Goal: Task Accomplishment & Management: Use online tool/utility

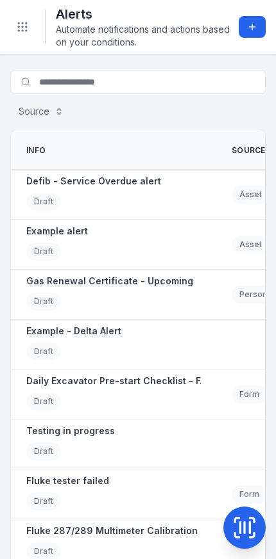
click at [259, 17] on button "Add alert" at bounding box center [251, 27] width 27 height 22
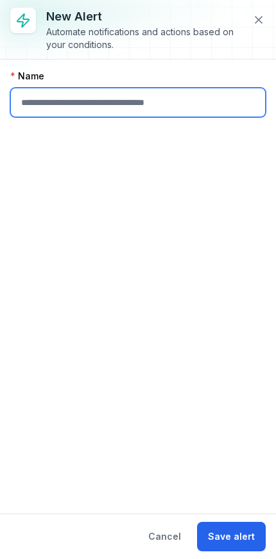
click at [186, 111] on input "text" at bounding box center [137, 102] width 255 height 29
type input "**********"
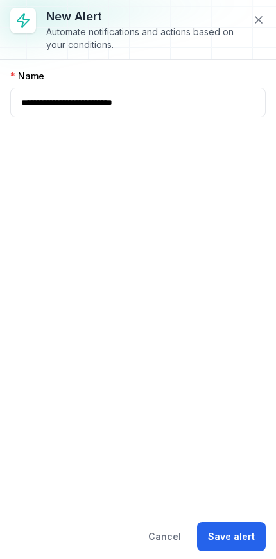
click at [229, 532] on button "Save alert" at bounding box center [231, 536] width 69 height 29
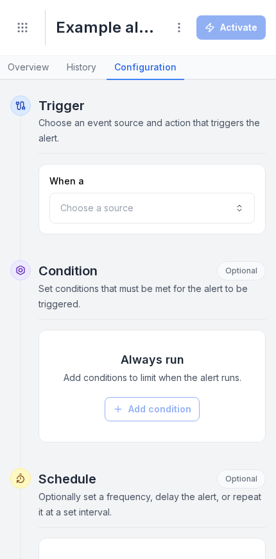
click at [215, 215] on button "Choose a source" at bounding box center [151, 208] width 205 height 31
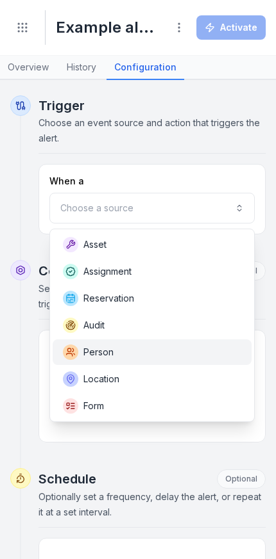
click at [92, 352] on span "Person" at bounding box center [98, 352] width 30 height 13
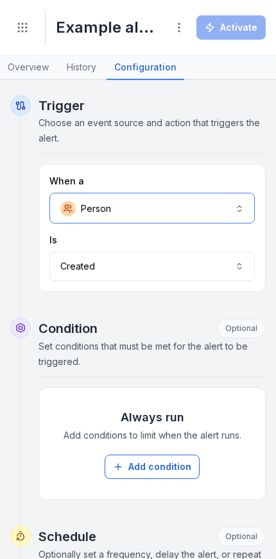
scroll to position [1, 0]
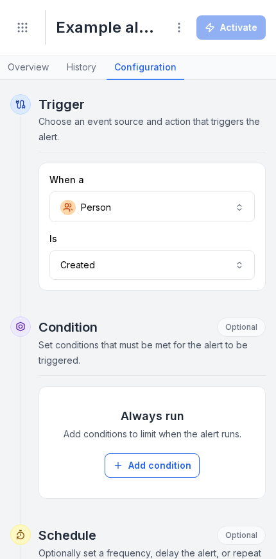
click at [164, 267] on button "Created ******" at bounding box center [151, 265] width 205 height 29
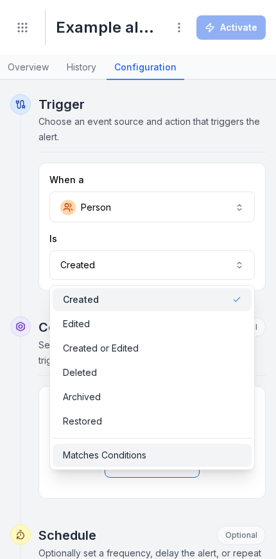
click at [129, 461] on span "Matches Conditions" at bounding box center [104, 455] width 83 height 13
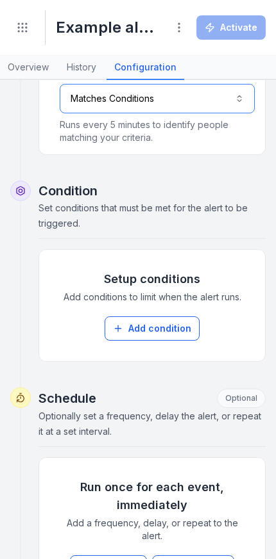
scroll to position [147, 0]
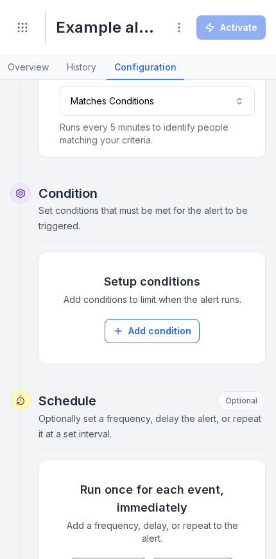
click at [160, 339] on button "Add condition" at bounding box center [151, 331] width 95 height 24
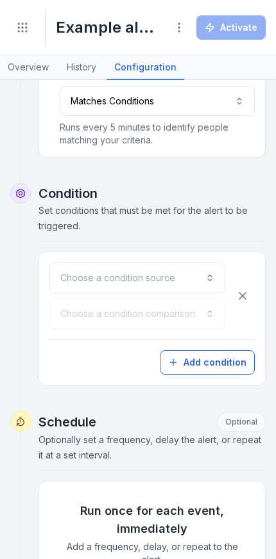
click at [182, 281] on button "Choose a condition source" at bounding box center [137, 278] width 176 height 31
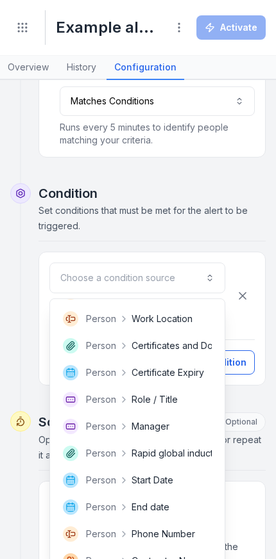
scroll to position [160, 0]
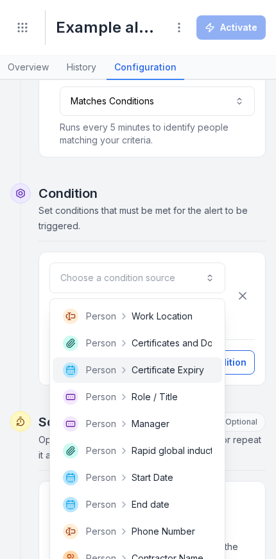
click at [156, 371] on span "Certificate Expiry" at bounding box center [167, 370] width 72 height 13
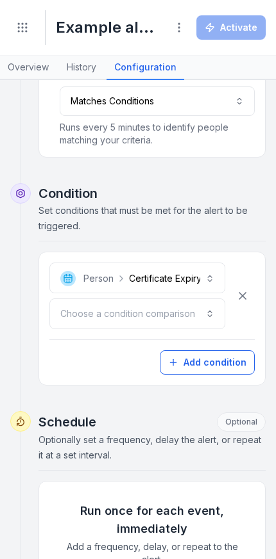
click at [186, 322] on button "Choose a condition comparison" at bounding box center [137, 314] width 176 height 31
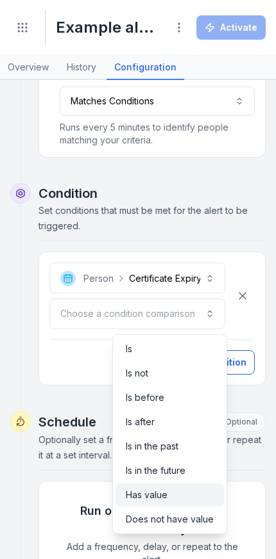
click at [152, 493] on span "Has value" at bounding box center [147, 495] width 42 height 13
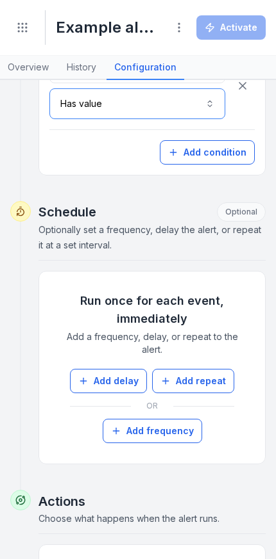
scroll to position [365, 0]
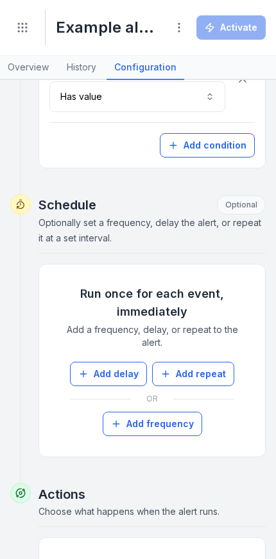
click at [103, 379] on button "Add delay" at bounding box center [108, 374] width 77 height 24
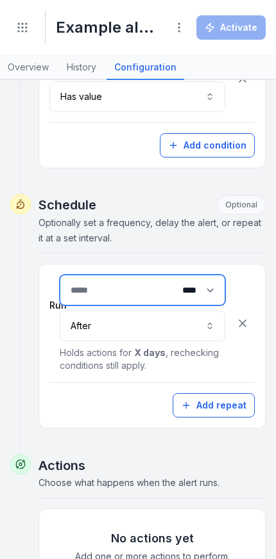
click at [116, 295] on input "number" at bounding box center [142, 290] width 165 height 31
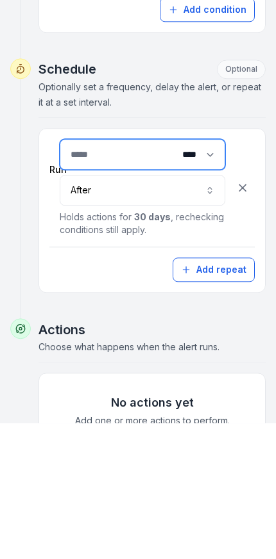
type input "**"
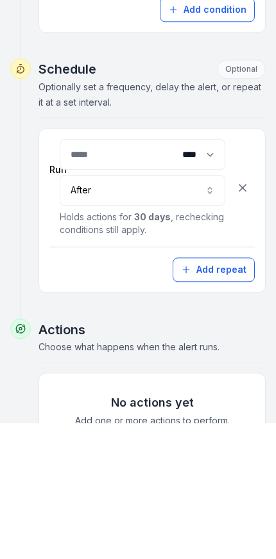
click at [169, 311] on button "After *****" at bounding box center [142, 326] width 165 height 31
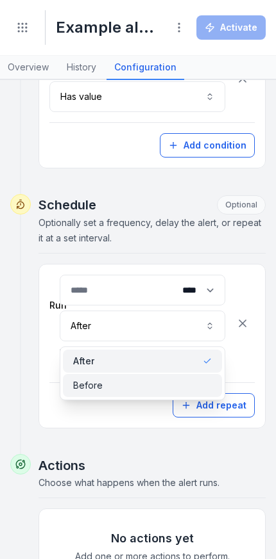
click at [111, 388] on div "Before" at bounding box center [142, 385] width 138 height 13
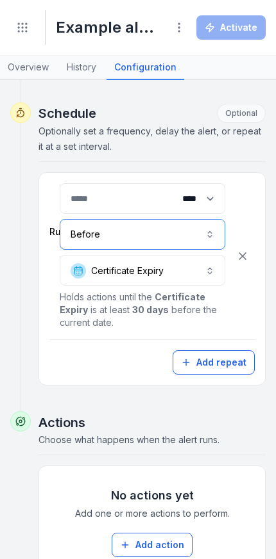
scroll to position [456, 0]
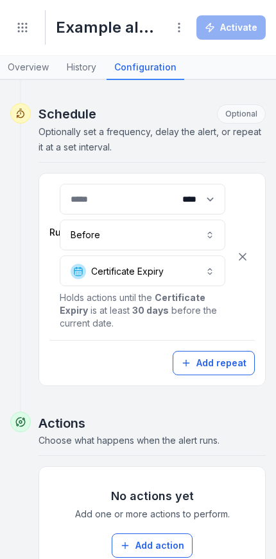
click at [204, 364] on button "Add repeat" at bounding box center [213, 363] width 82 height 24
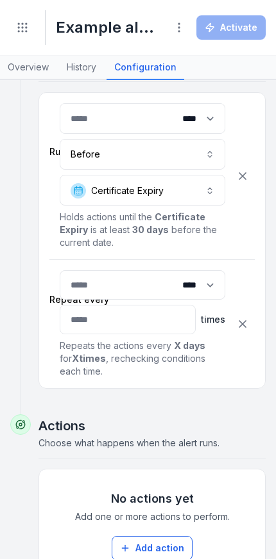
scroll to position [549, 0]
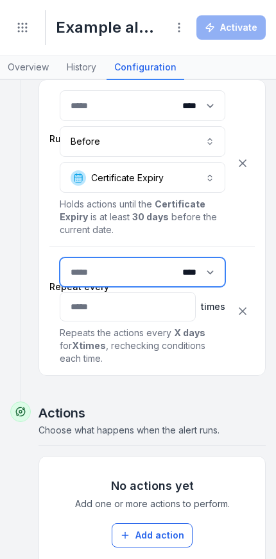
click at [111, 274] on input "number" at bounding box center [142, 272] width 165 height 29
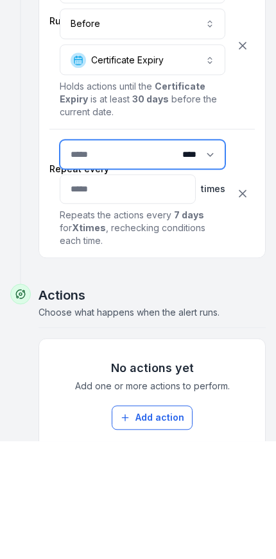
type input "*"
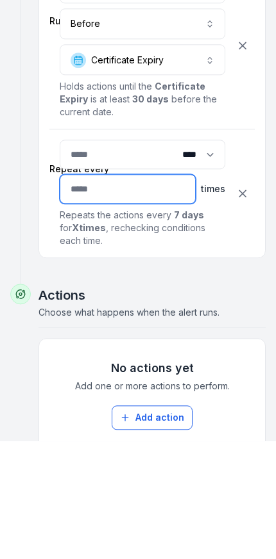
click at [138, 292] on input "number" at bounding box center [128, 306] width 136 height 29
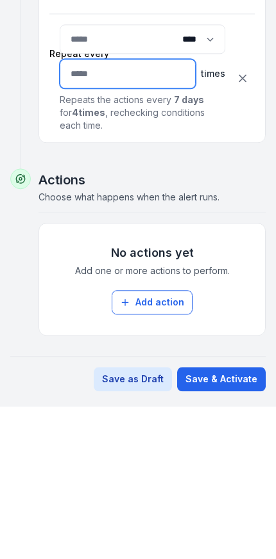
type input "*"
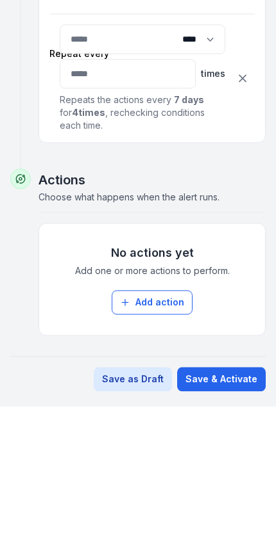
click at [154, 443] on button "Add action" at bounding box center [151, 455] width 81 height 24
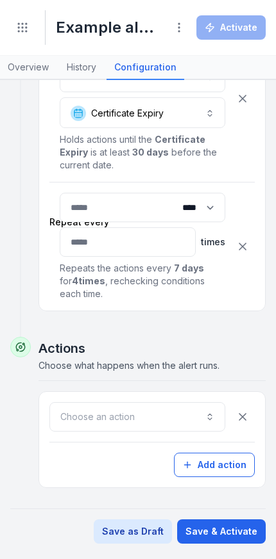
scroll to position [614, 0]
click at [134, 426] on button "Choose an action" at bounding box center [137, 416] width 176 height 29
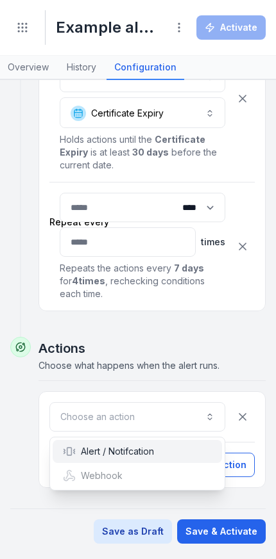
click at [126, 452] on div "Alert / Notifcation" at bounding box center [108, 451] width 91 height 13
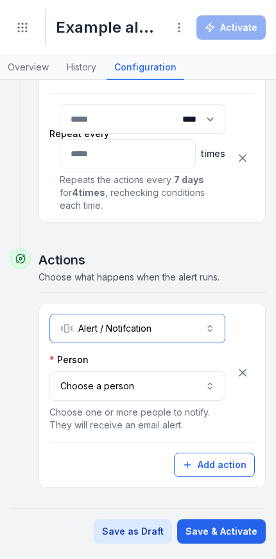
scroll to position [702, 0]
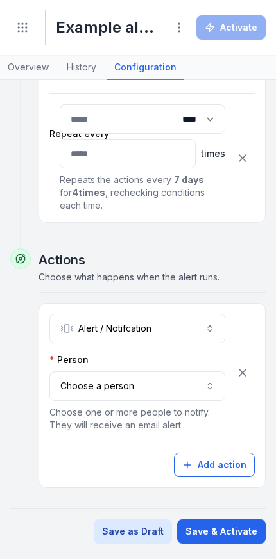
click at [141, 399] on button "Choose a person" at bounding box center [137, 386] width 176 height 29
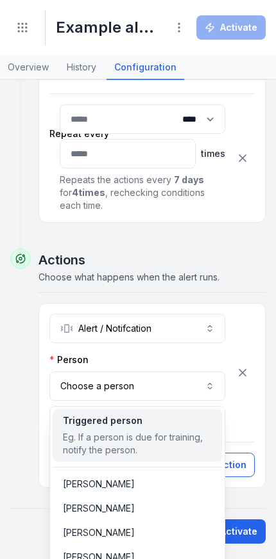
click at [132, 434] on div "Eg. If a person is due for training, notify the person." at bounding box center [137, 444] width 149 height 26
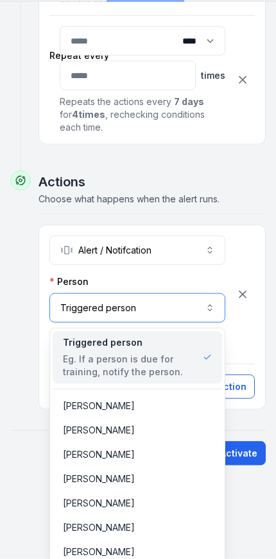
scroll to position [0, 0]
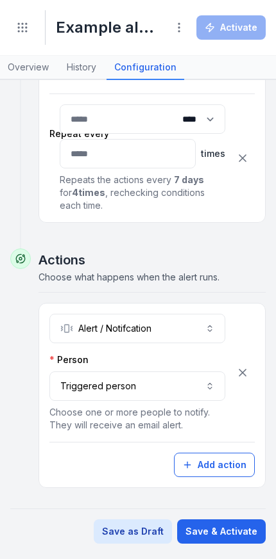
click at [181, 384] on button "**********" at bounding box center [137, 386] width 176 height 29
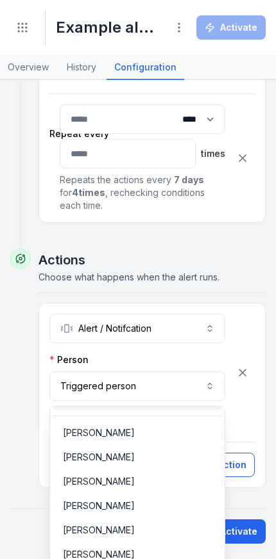
scroll to position [51, 0]
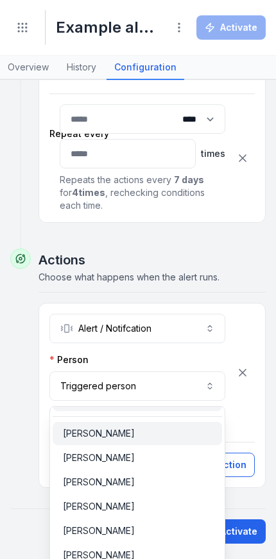
click at [119, 432] on span "[PERSON_NAME]" at bounding box center [99, 433] width 72 height 13
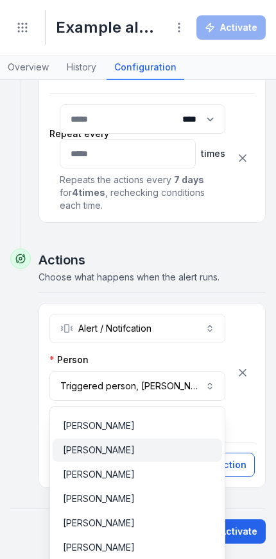
scroll to position [181, 0]
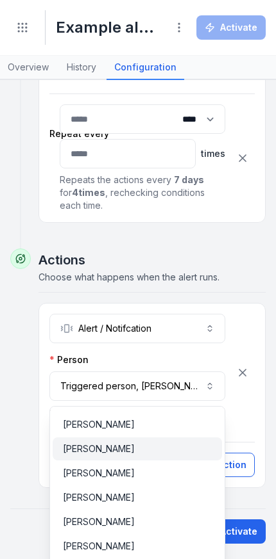
click at [122, 458] on div "[PERSON_NAME]" at bounding box center [137, 449] width 169 height 23
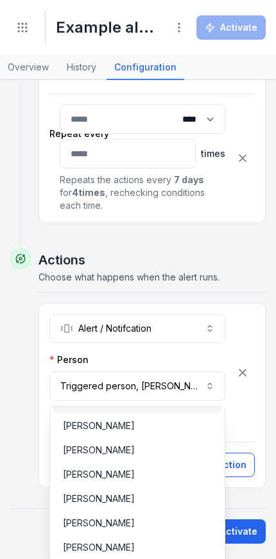
scroll to position [268, 0]
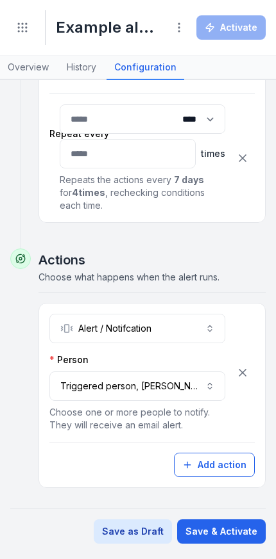
click at [219, 529] on button "Save & Activate" at bounding box center [221, 532] width 88 height 24
